Goal: Information Seeking & Learning: Compare options

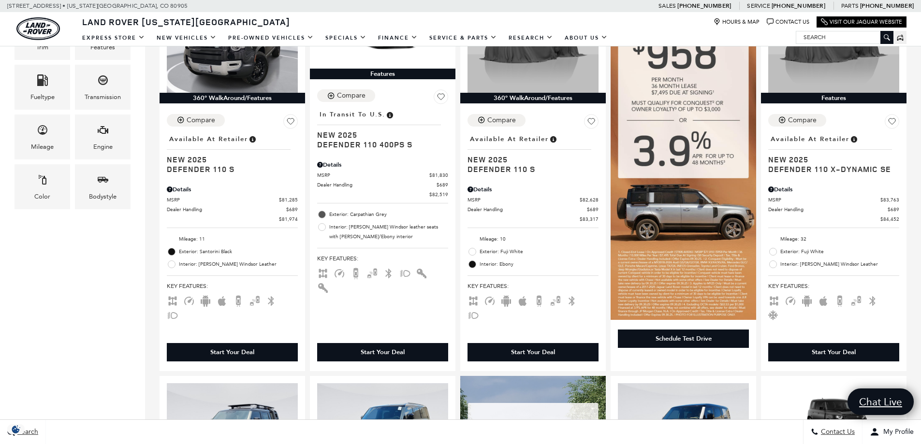
scroll to position [242, 0]
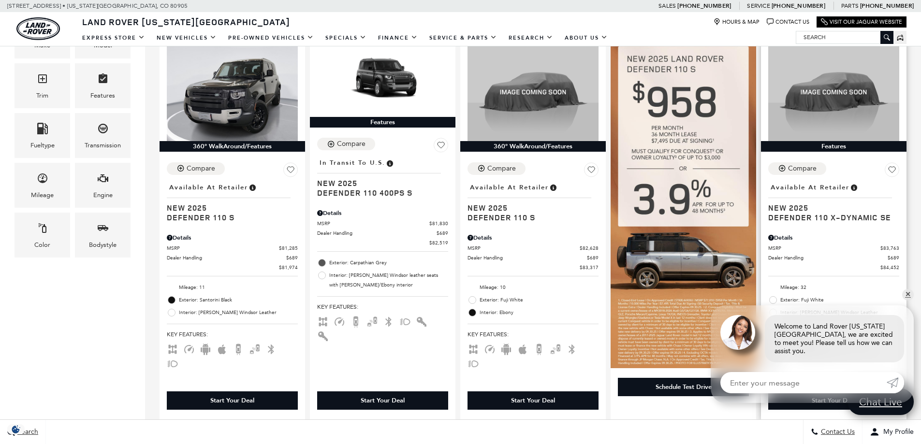
click at [841, 226] on div "Compare Save This Vehicle - Location : Available at Retailer New 2025 Defender …" at bounding box center [834, 272] width 146 height 234
click at [846, 211] on span "New 2025" at bounding box center [830, 208] width 124 height 10
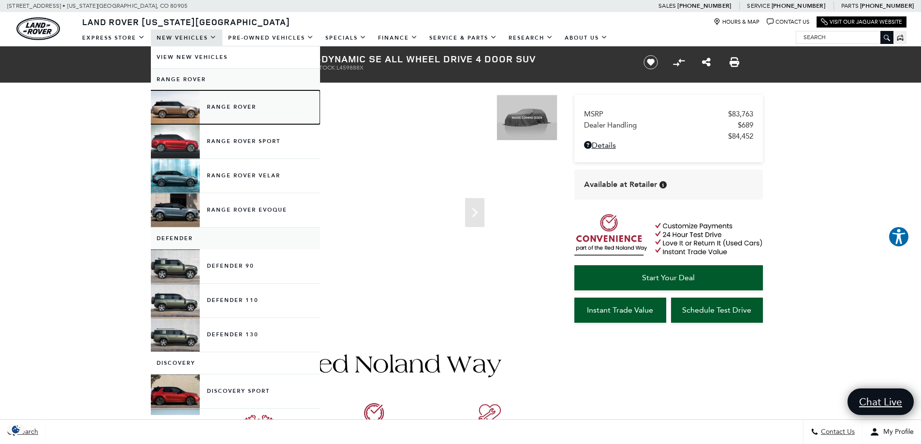
click at [234, 109] on link "Range Rover" at bounding box center [235, 107] width 169 height 34
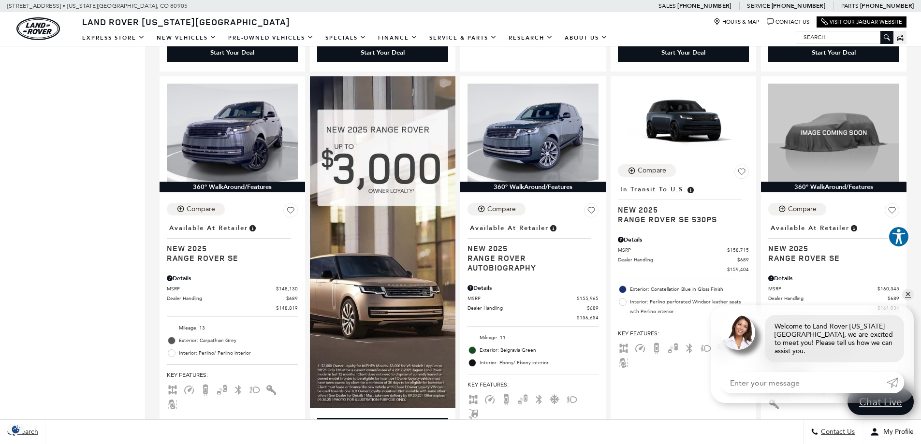
scroll to position [1015, 0]
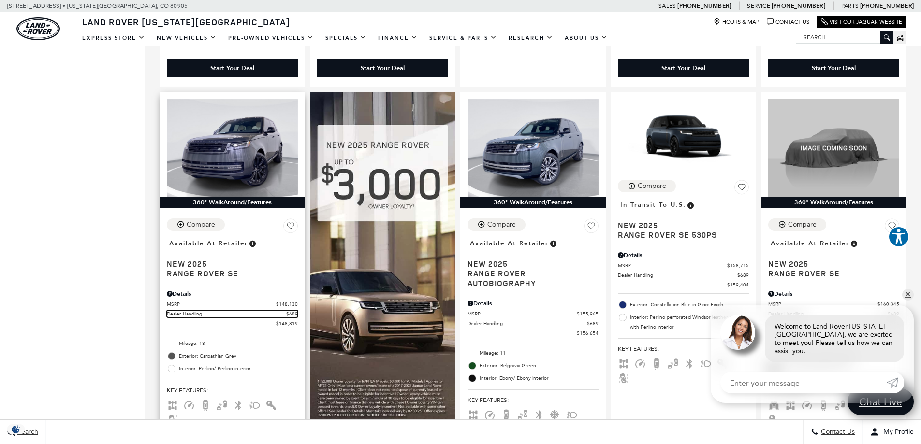
click at [231, 310] on span "Dealer Handling" at bounding box center [226, 313] width 119 height 7
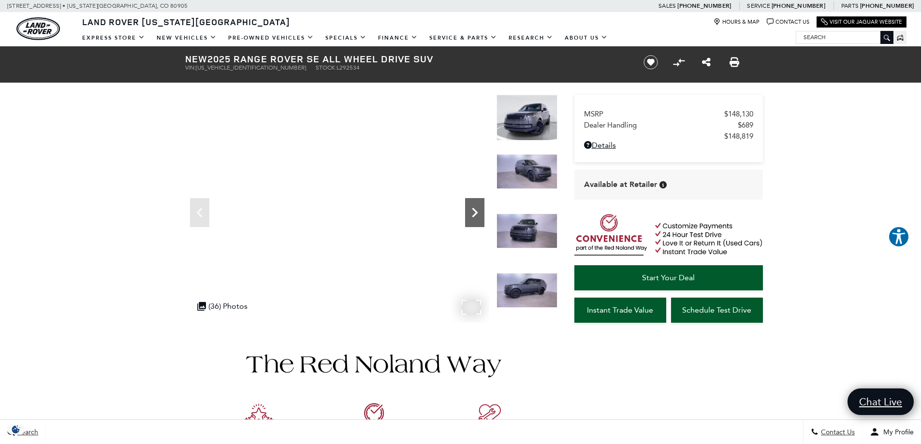
click at [476, 209] on icon "Next" at bounding box center [474, 212] width 19 height 19
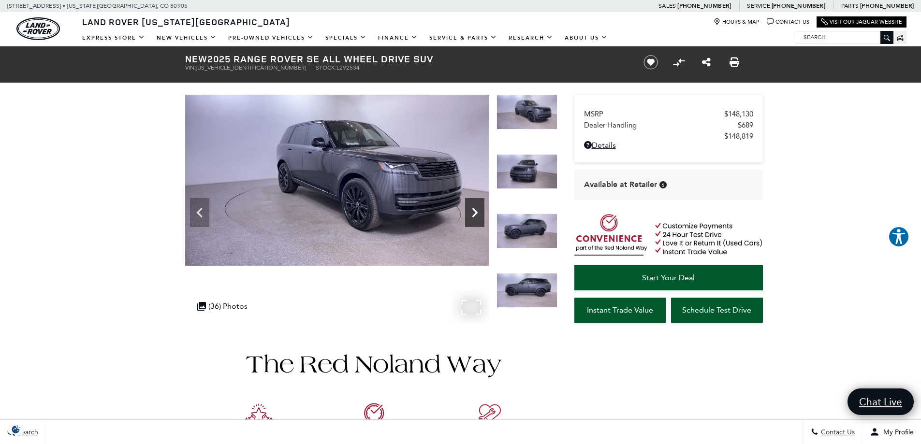
click at [476, 209] on icon "Next" at bounding box center [474, 212] width 19 height 19
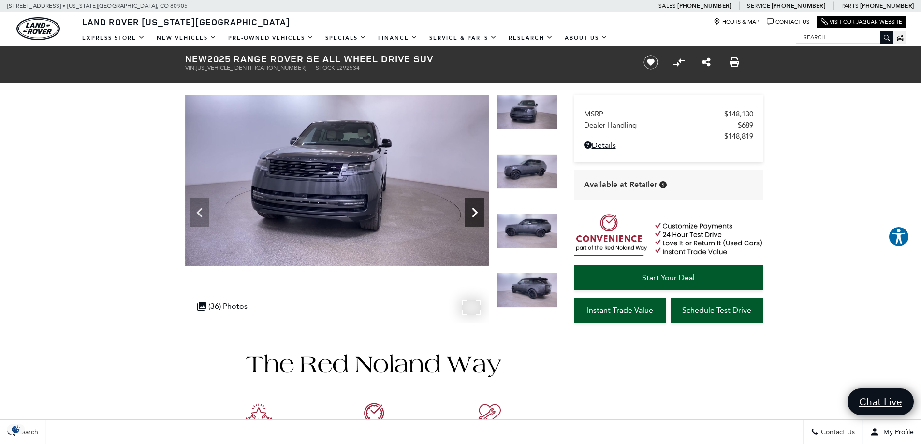
click at [476, 209] on icon "Next" at bounding box center [474, 212] width 19 height 19
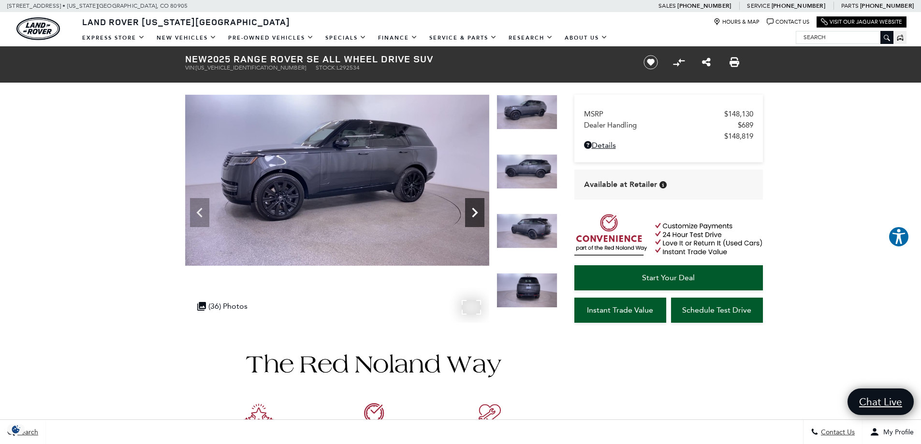
click at [476, 209] on icon "Next" at bounding box center [474, 212] width 19 height 19
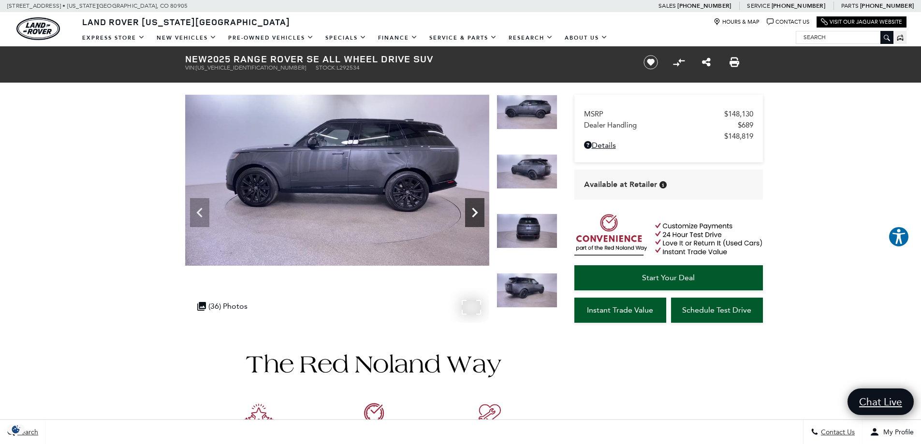
click at [476, 209] on icon "Next" at bounding box center [474, 212] width 19 height 19
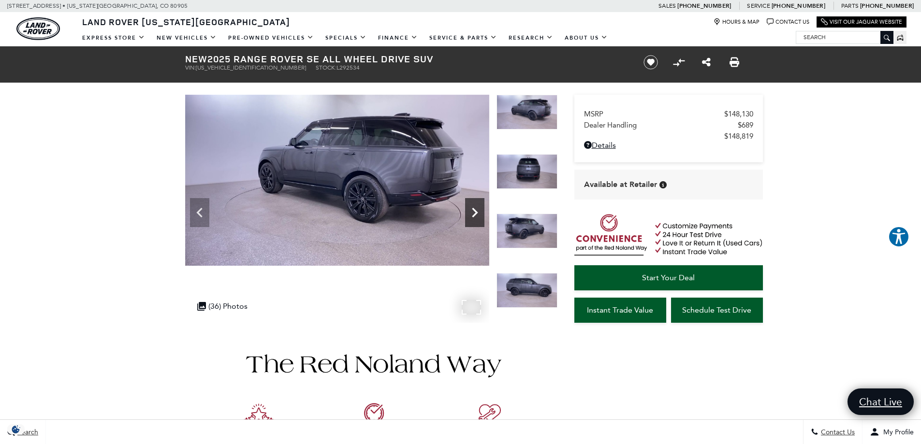
click at [476, 209] on icon "Next" at bounding box center [474, 212] width 19 height 19
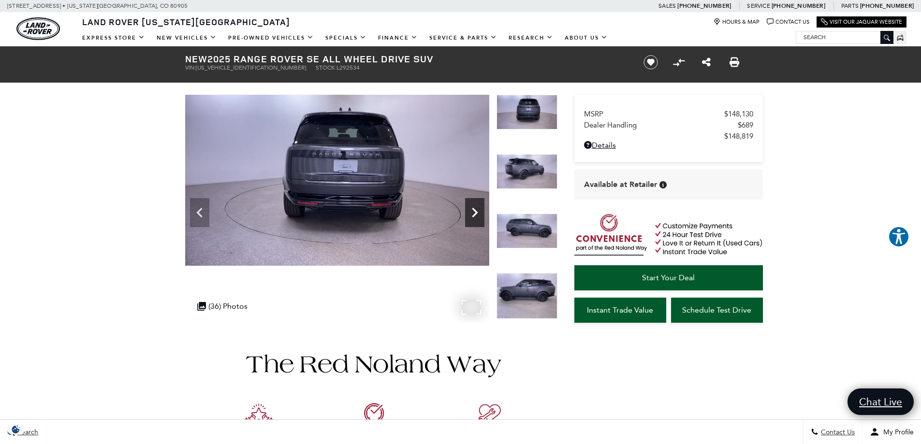
click at [476, 209] on icon "Next" at bounding box center [474, 212] width 19 height 19
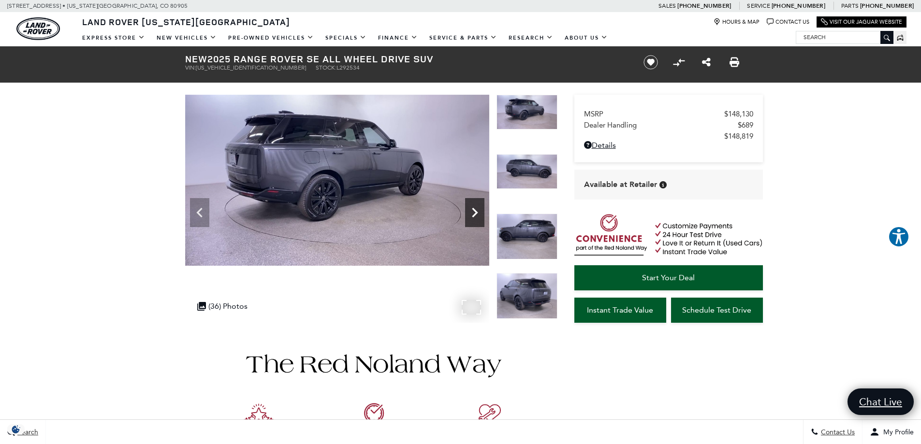
click at [476, 209] on icon "Next" at bounding box center [474, 212] width 19 height 19
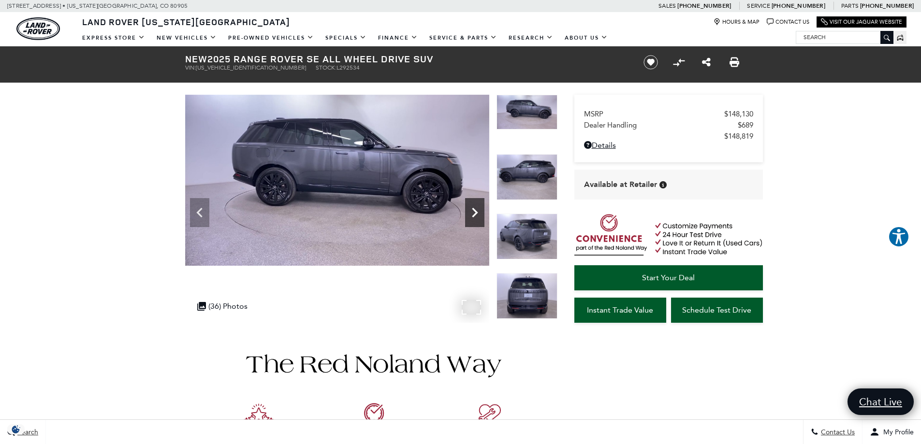
click at [476, 209] on icon "Next" at bounding box center [474, 212] width 19 height 19
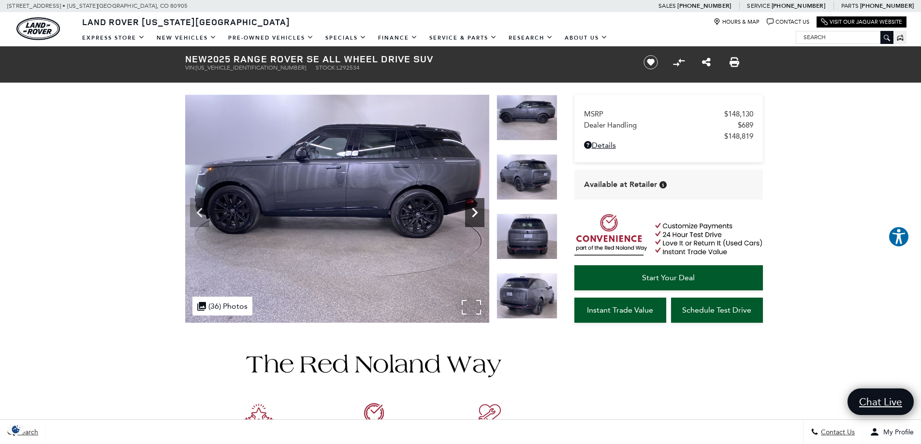
click at [476, 209] on icon "Next" at bounding box center [474, 212] width 19 height 19
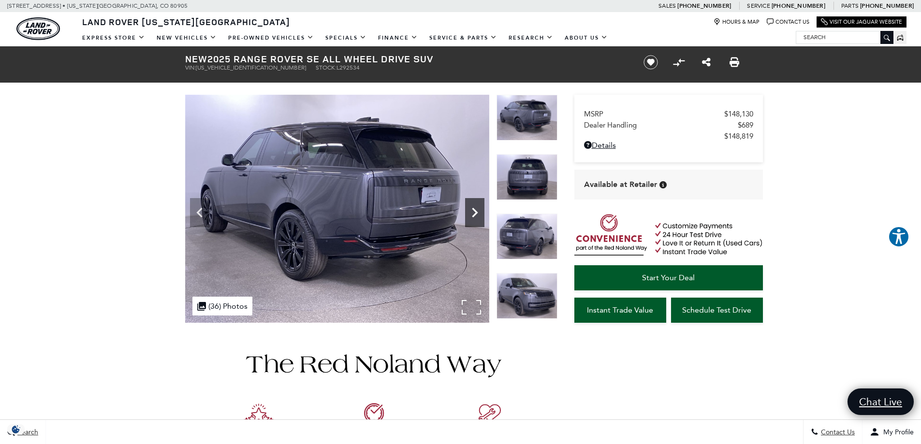
click at [476, 209] on icon "Next" at bounding box center [474, 212] width 19 height 19
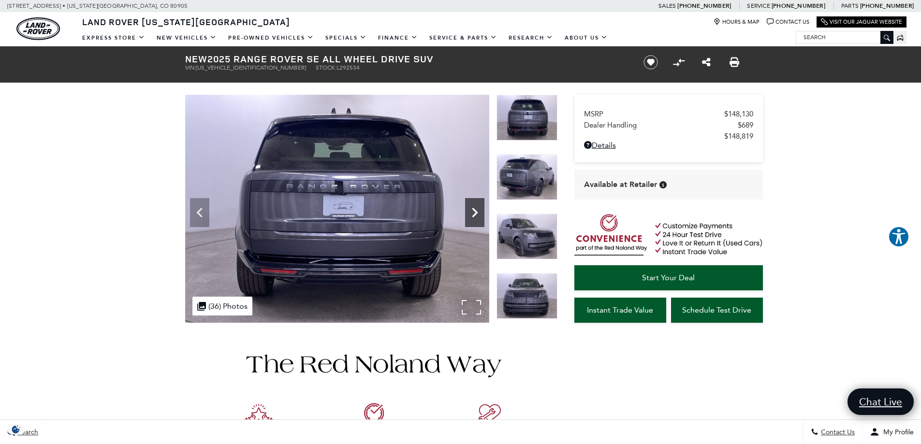
click at [476, 209] on icon "Next" at bounding box center [474, 212] width 19 height 19
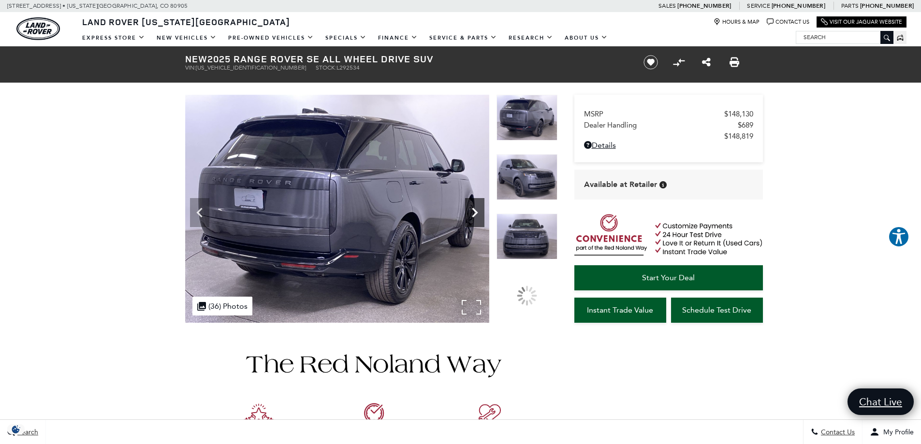
click at [476, 209] on icon "Next" at bounding box center [474, 212] width 19 height 19
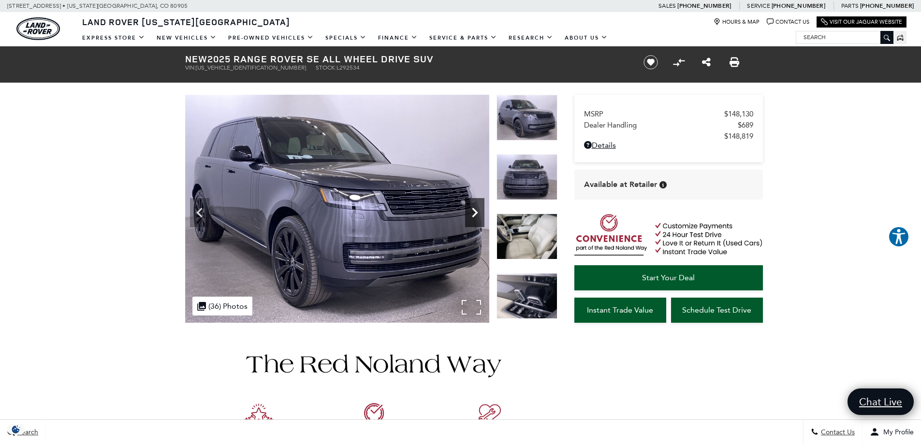
click at [476, 209] on icon "Next" at bounding box center [474, 212] width 19 height 19
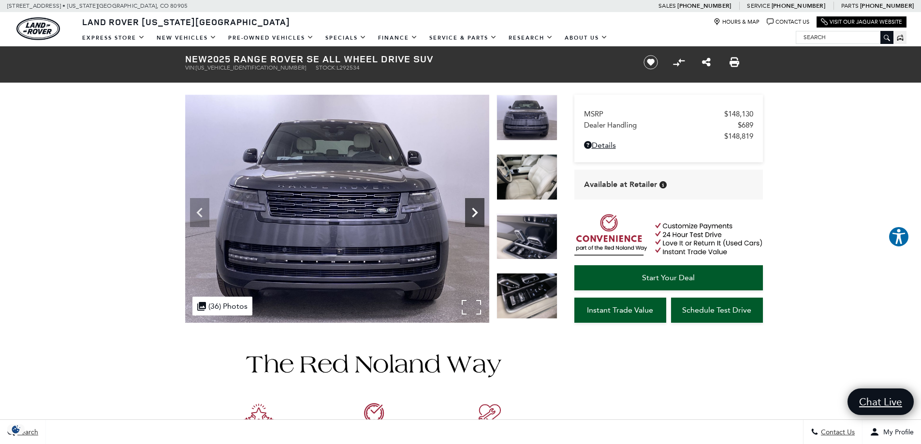
click at [476, 209] on icon "Next" at bounding box center [474, 212] width 19 height 19
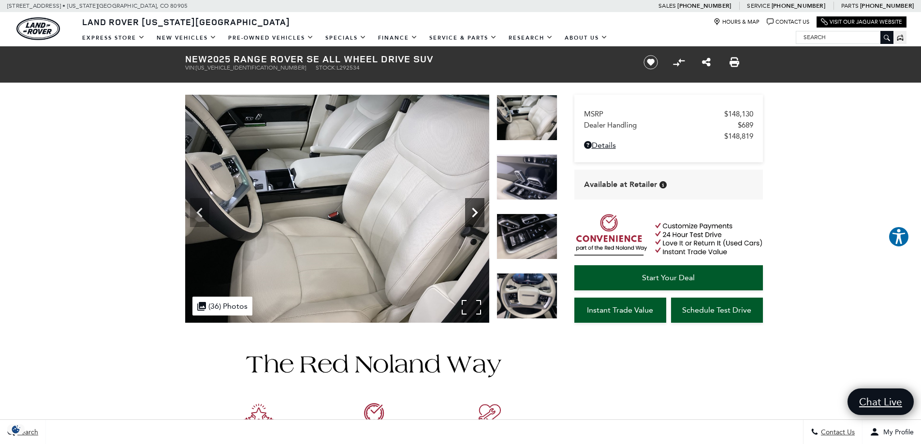
click at [476, 209] on icon "Next" at bounding box center [474, 212] width 19 height 19
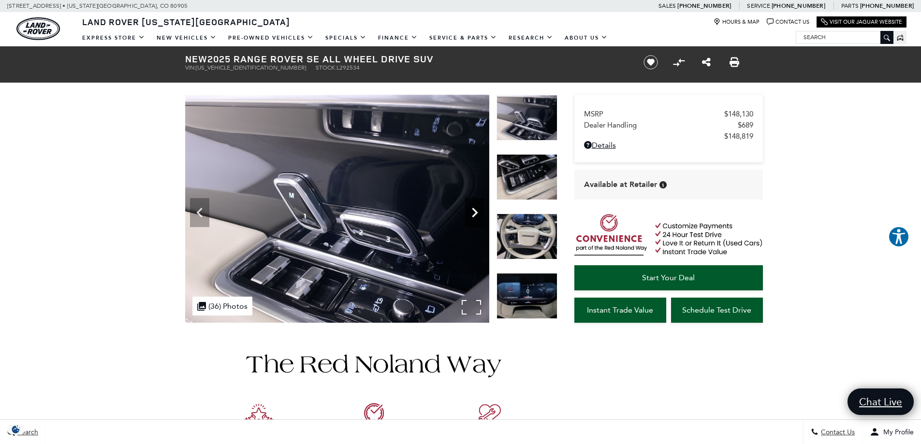
click at [476, 209] on icon "Next" at bounding box center [474, 212] width 19 height 19
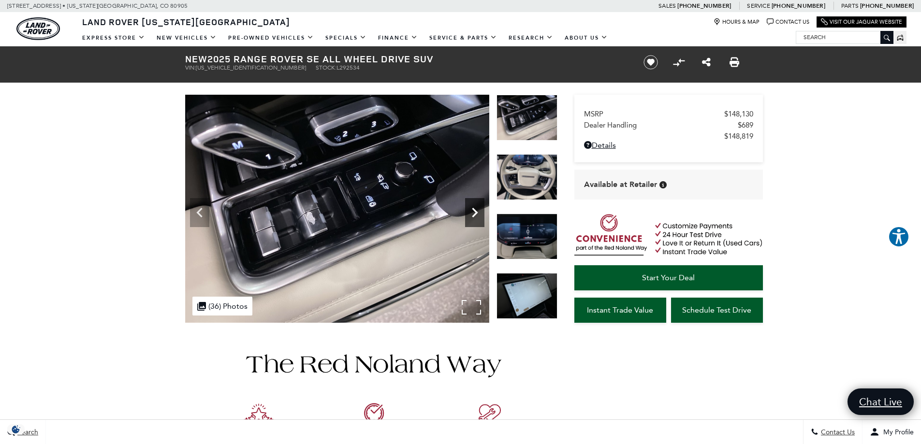
click at [476, 209] on icon "Next" at bounding box center [474, 212] width 19 height 19
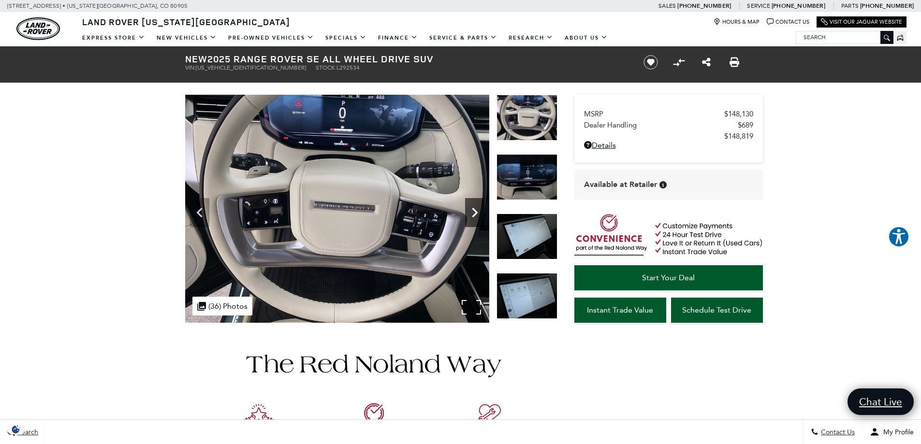
click at [476, 209] on icon "Next" at bounding box center [474, 212] width 19 height 19
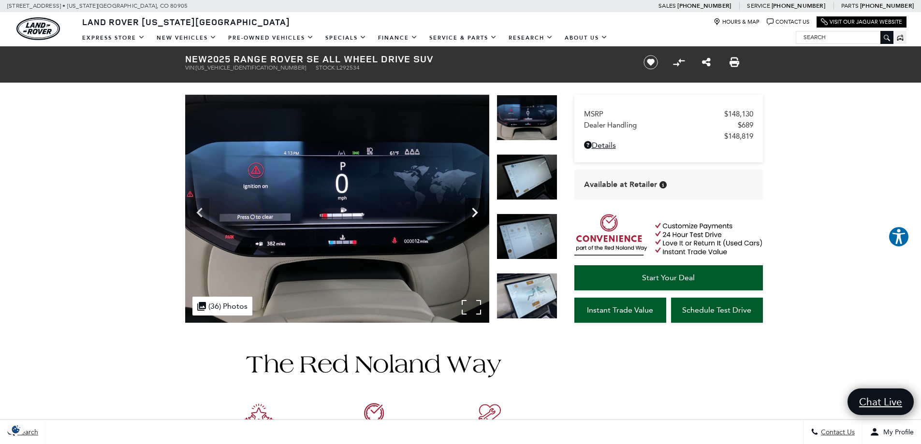
click at [476, 209] on icon "Next" at bounding box center [474, 212] width 19 height 19
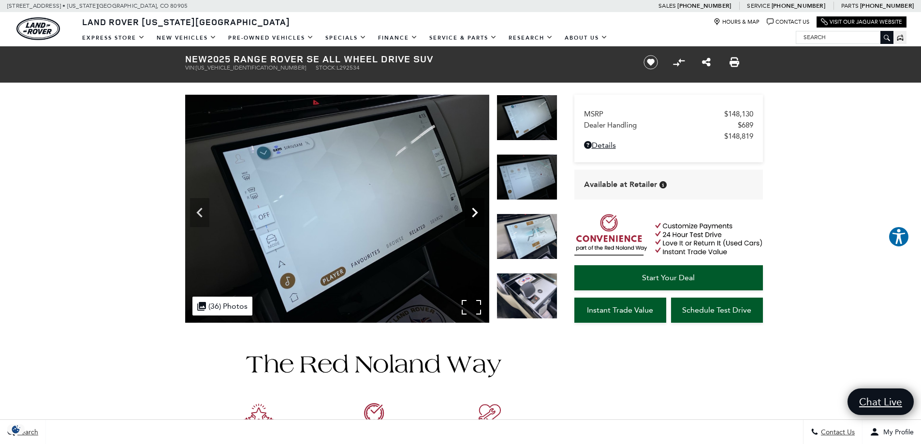
click at [476, 209] on icon "Next" at bounding box center [474, 212] width 19 height 19
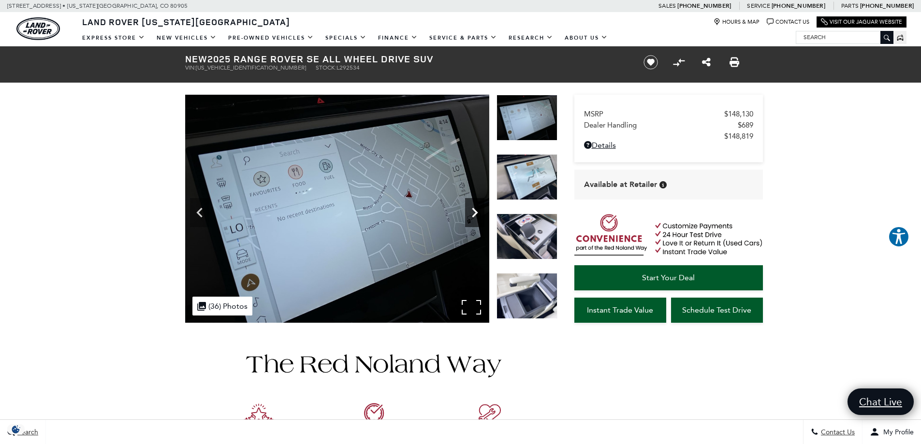
click at [476, 209] on icon "Next" at bounding box center [474, 212] width 19 height 19
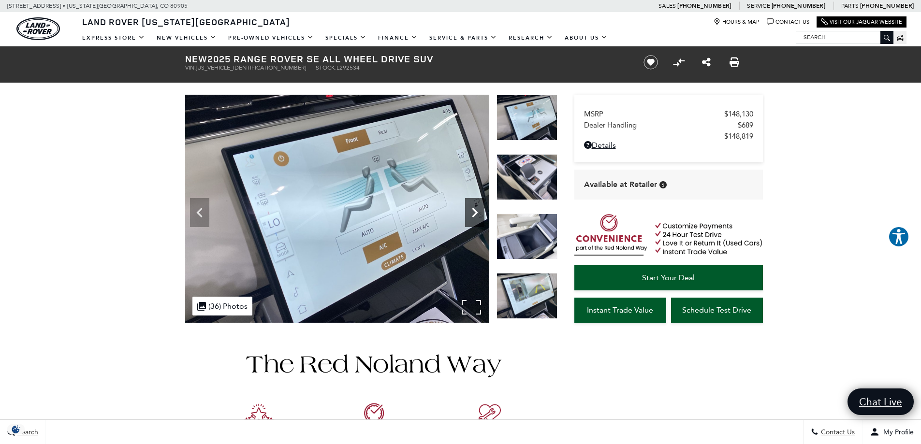
click at [476, 209] on icon "Next" at bounding box center [474, 212] width 19 height 19
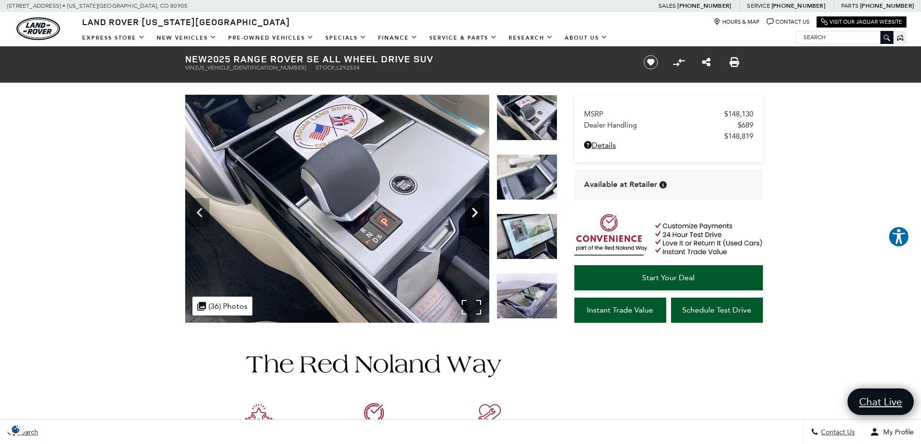
click at [476, 209] on icon "Next" at bounding box center [474, 212] width 19 height 19
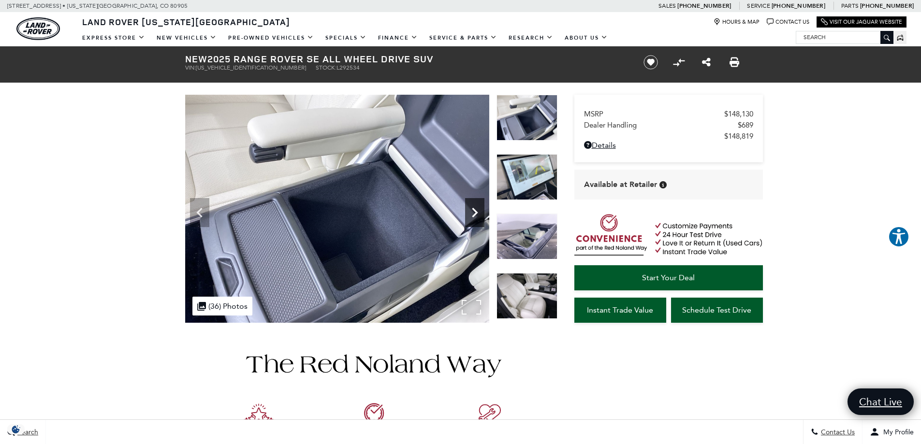
click at [476, 209] on icon "Next" at bounding box center [474, 212] width 19 height 19
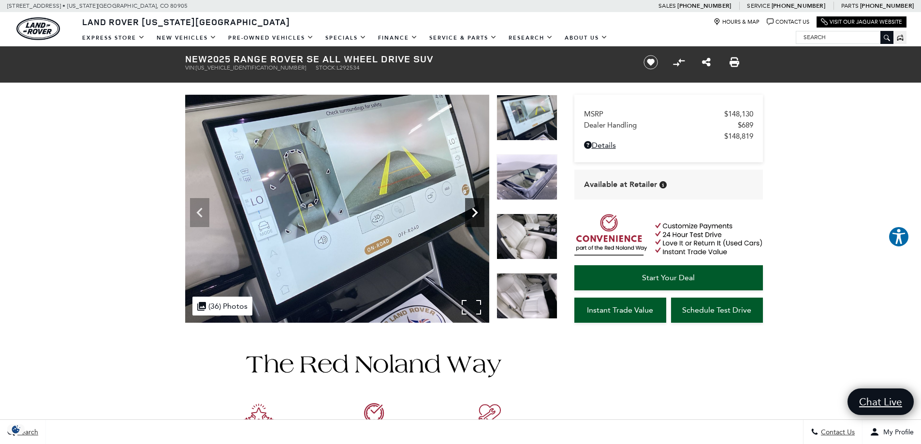
click at [476, 209] on icon "Next" at bounding box center [474, 212] width 19 height 19
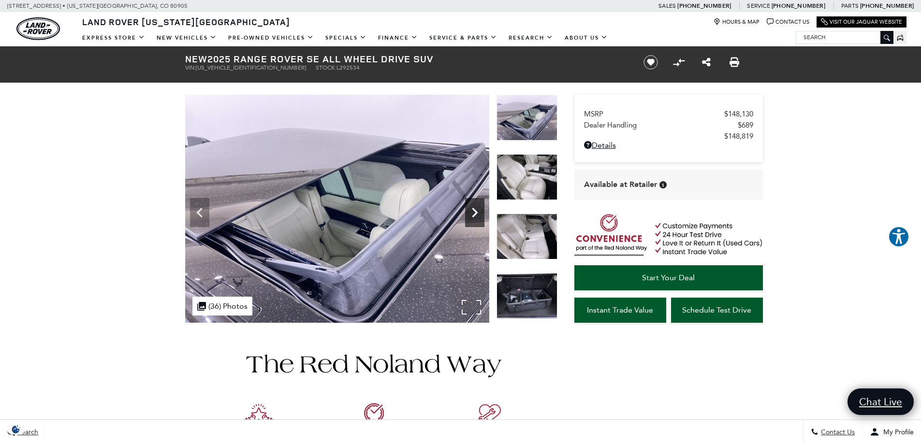
click at [476, 209] on icon "Next" at bounding box center [474, 212] width 19 height 19
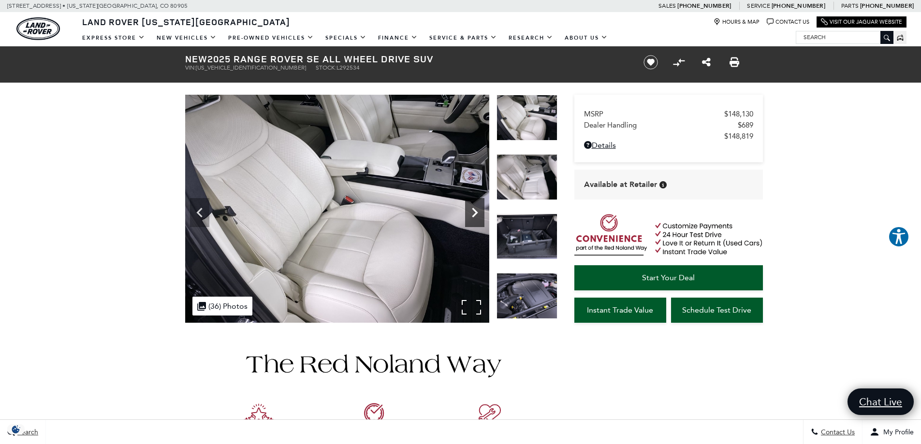
click at [476, 209] on icon "Next" at bounding box center [474, 212] width 19 height 19
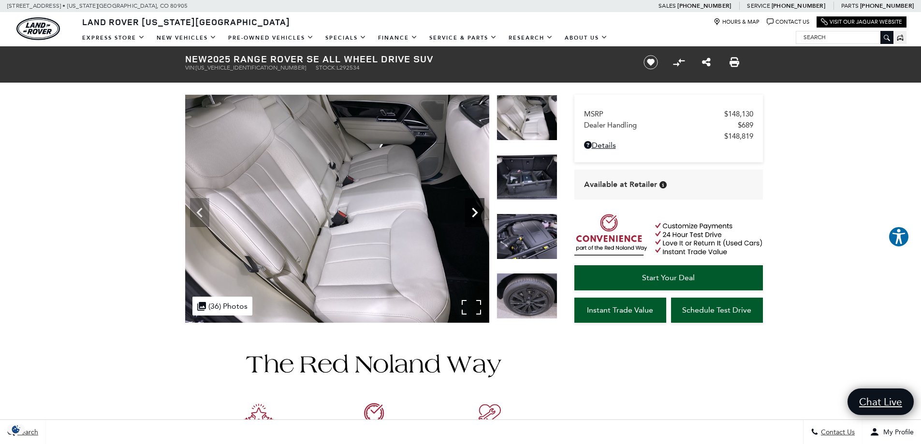
click at [476, 209] on icon "Next" at bounding box center [474, 212] width 19 height 19
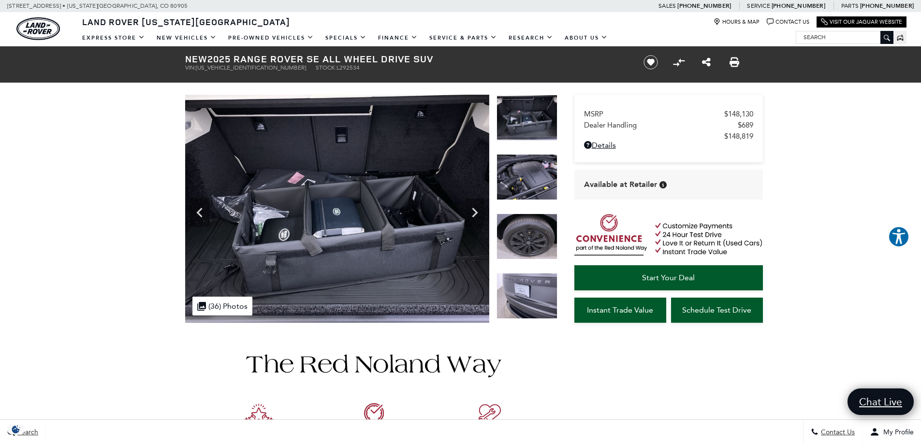
click at [524, 237] on img at bounding box center [527, 237] width 61 height 46
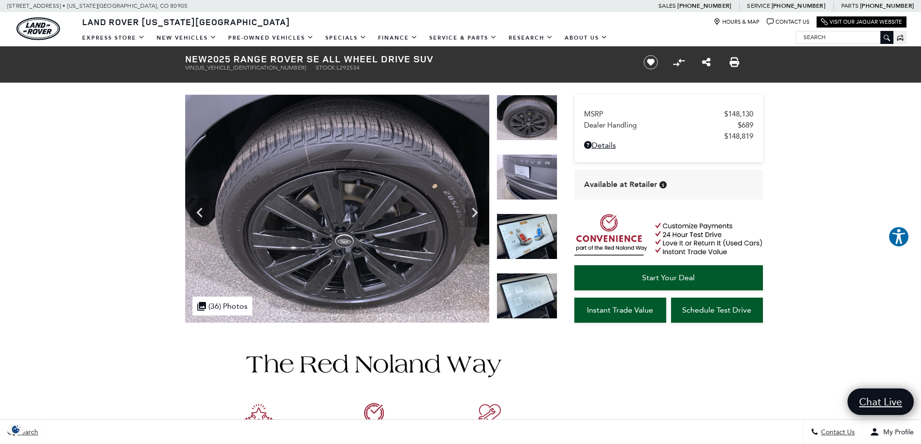
click at [530, 174] on img at bounding box center [527, 177] width 61 height 46
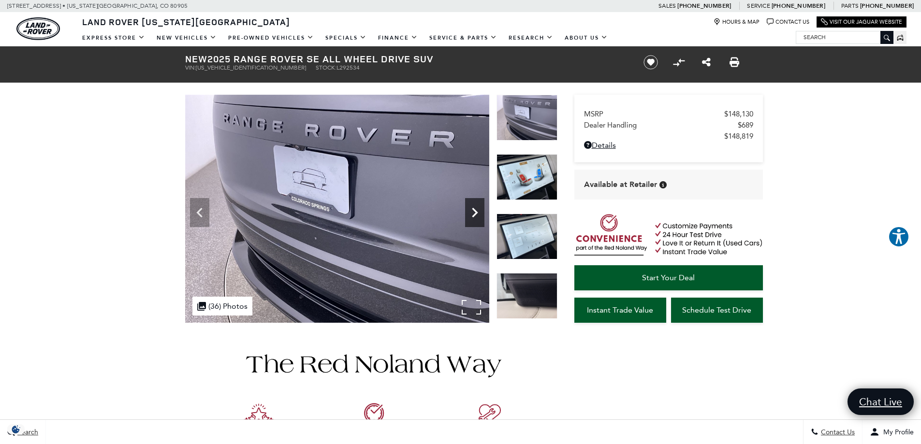
click at [477, 212] on icon "Next" at bounding box center [474, 212] width 19 height 19
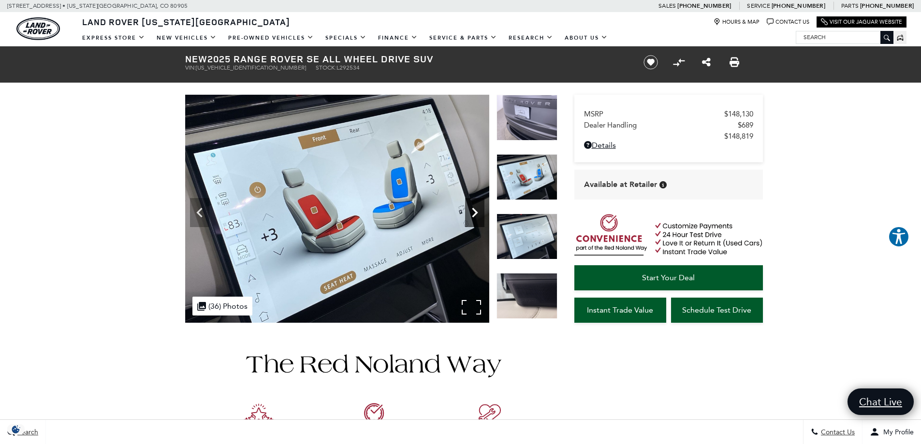
click at [477, 212] on icon "Next" at bounding box center [474, 212] width 19 height 19
